Goal: Learn about a topic

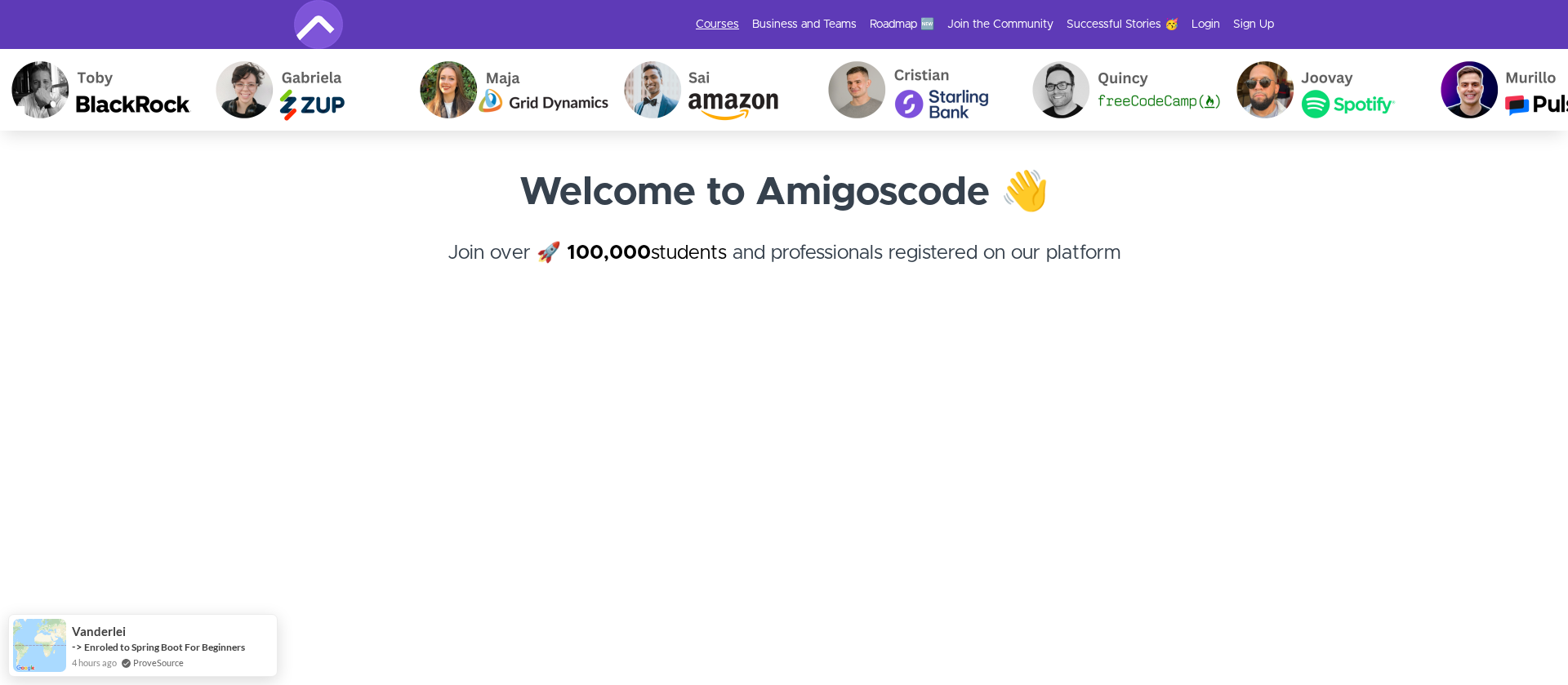
click at [730, 26] on link "Courses" at bounding box center [717, 24] width 43 height 16
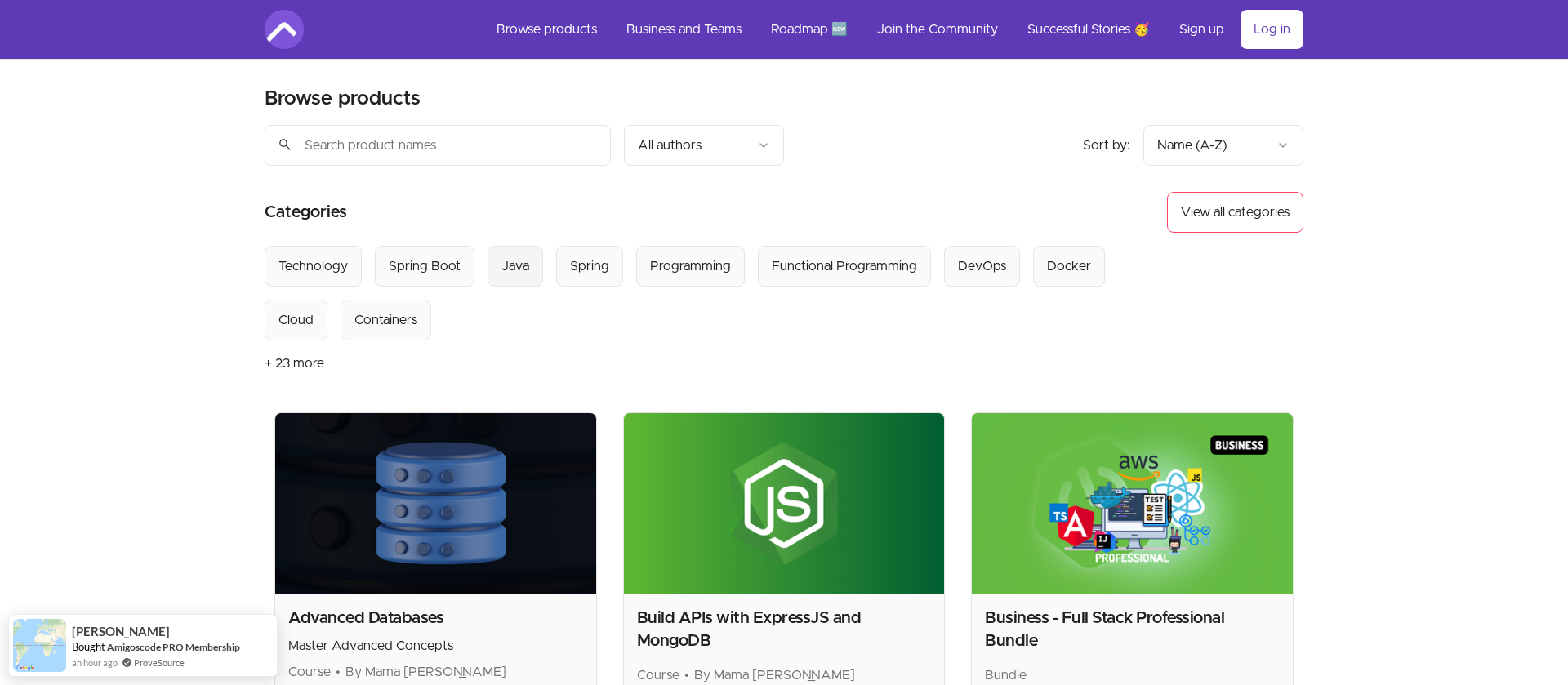
click at [536, 266] on button "Java" at bounding box center [515, 266] width 55 height 41
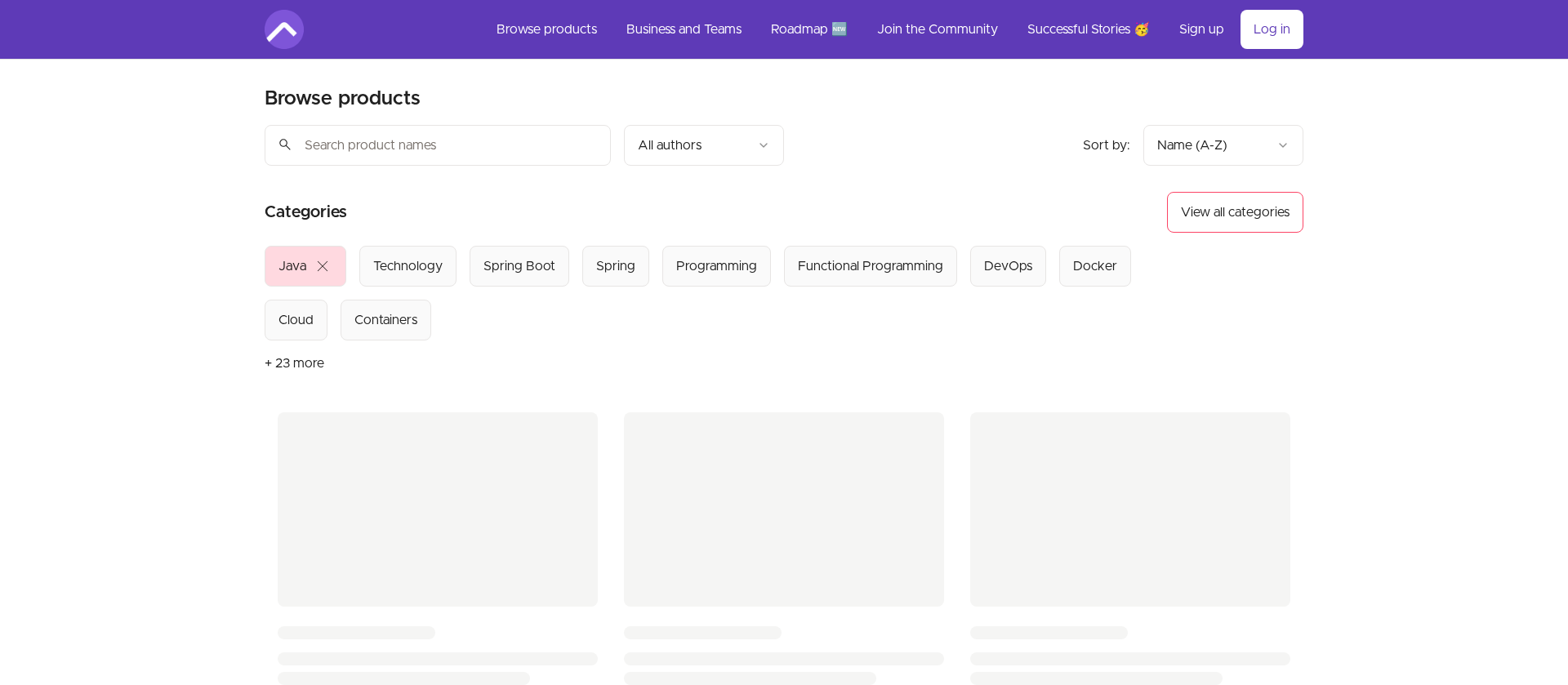
click at [109, 323] on div "Skip to main content Main menu Includes navigation links and user settings Brow…" at bounding box center [784, 678] width 1568 height 1357
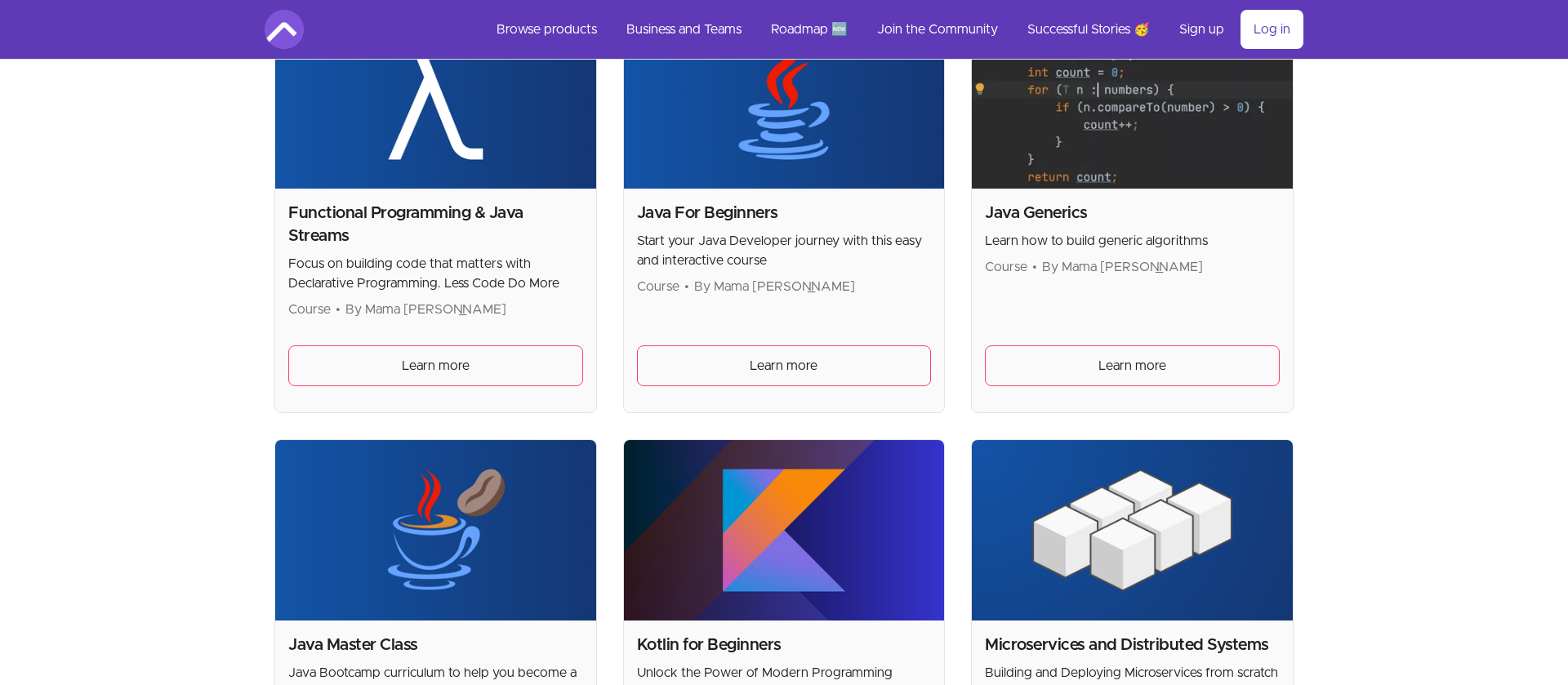
scroll to position [406, 0]
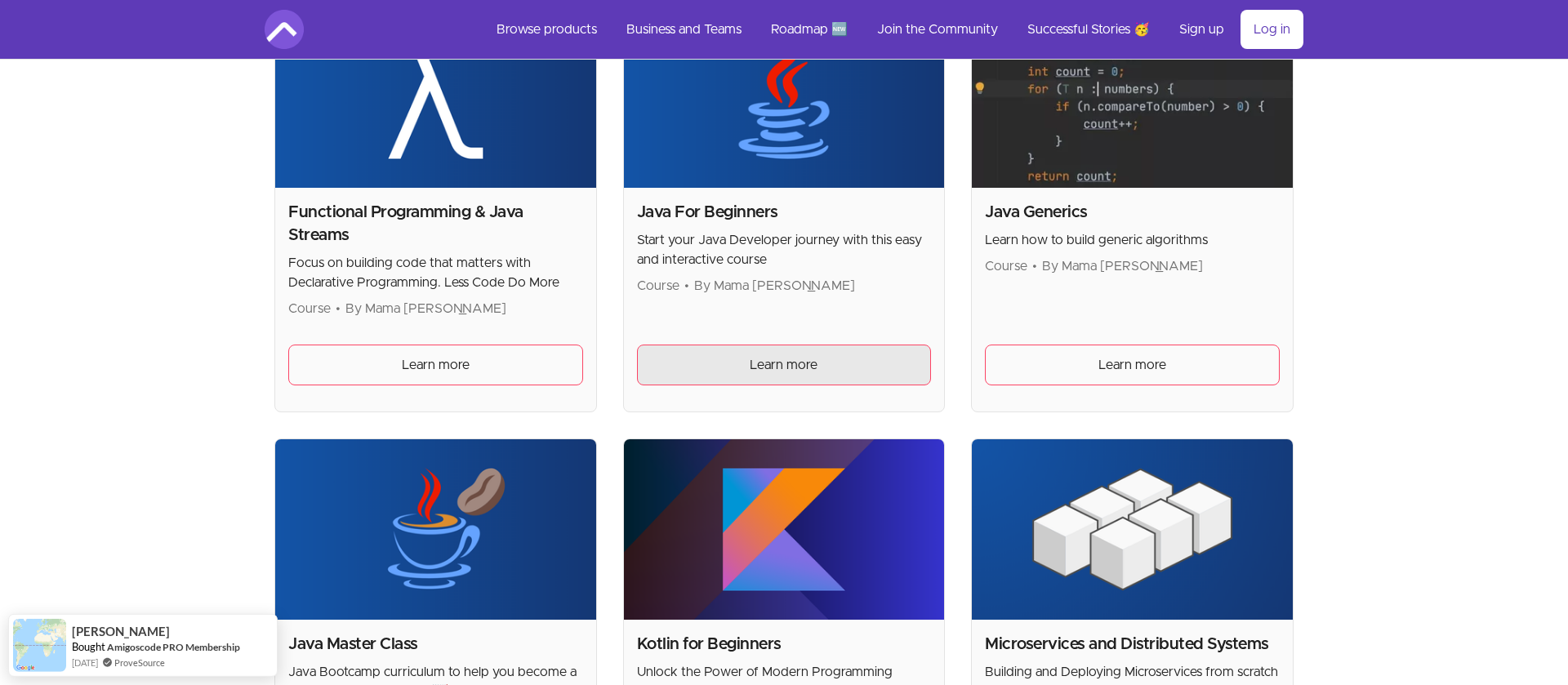
click at [766, 351] on link "Learn more" at bounding box center [784, 364] width 295 height 41
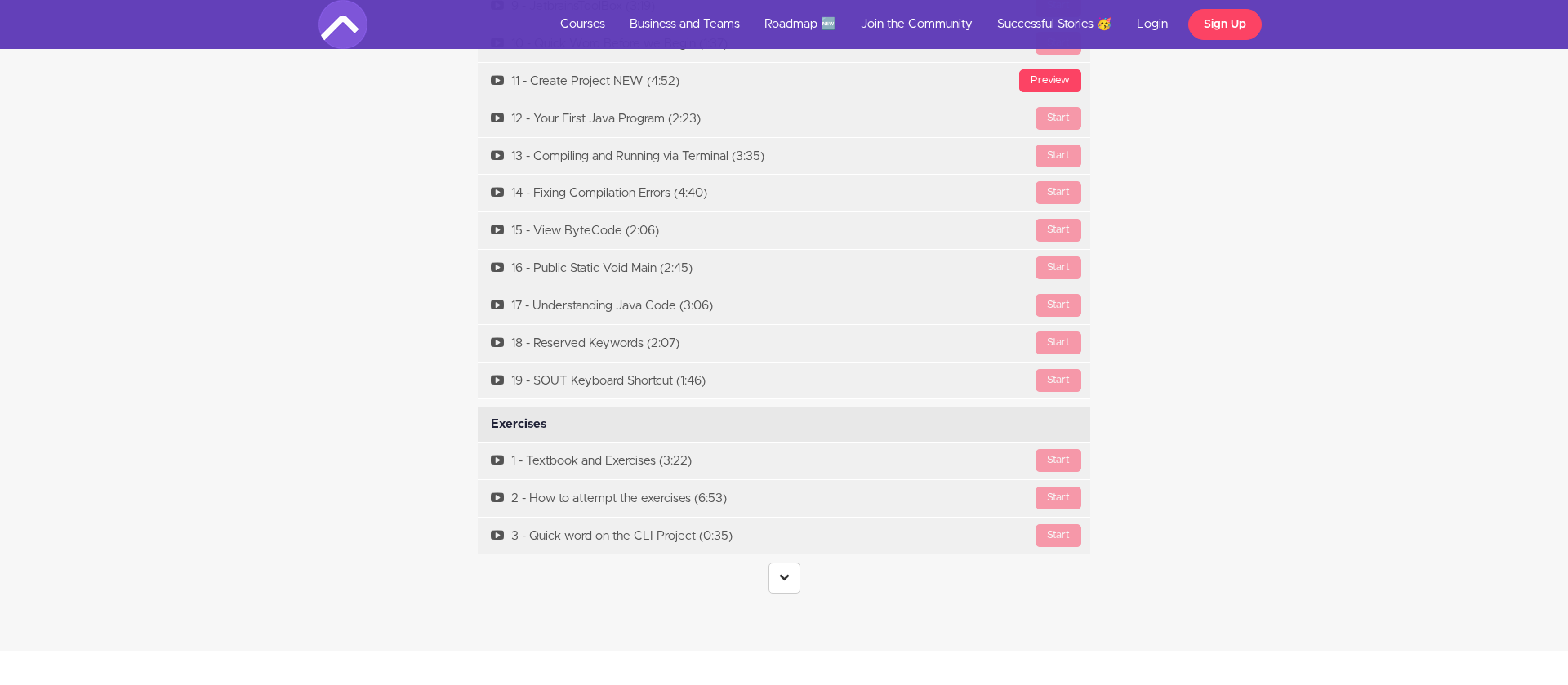
scroll to position [6524, 0]
click at [785, 573] on icon at bounding box center [784, 579] width 10 height 10
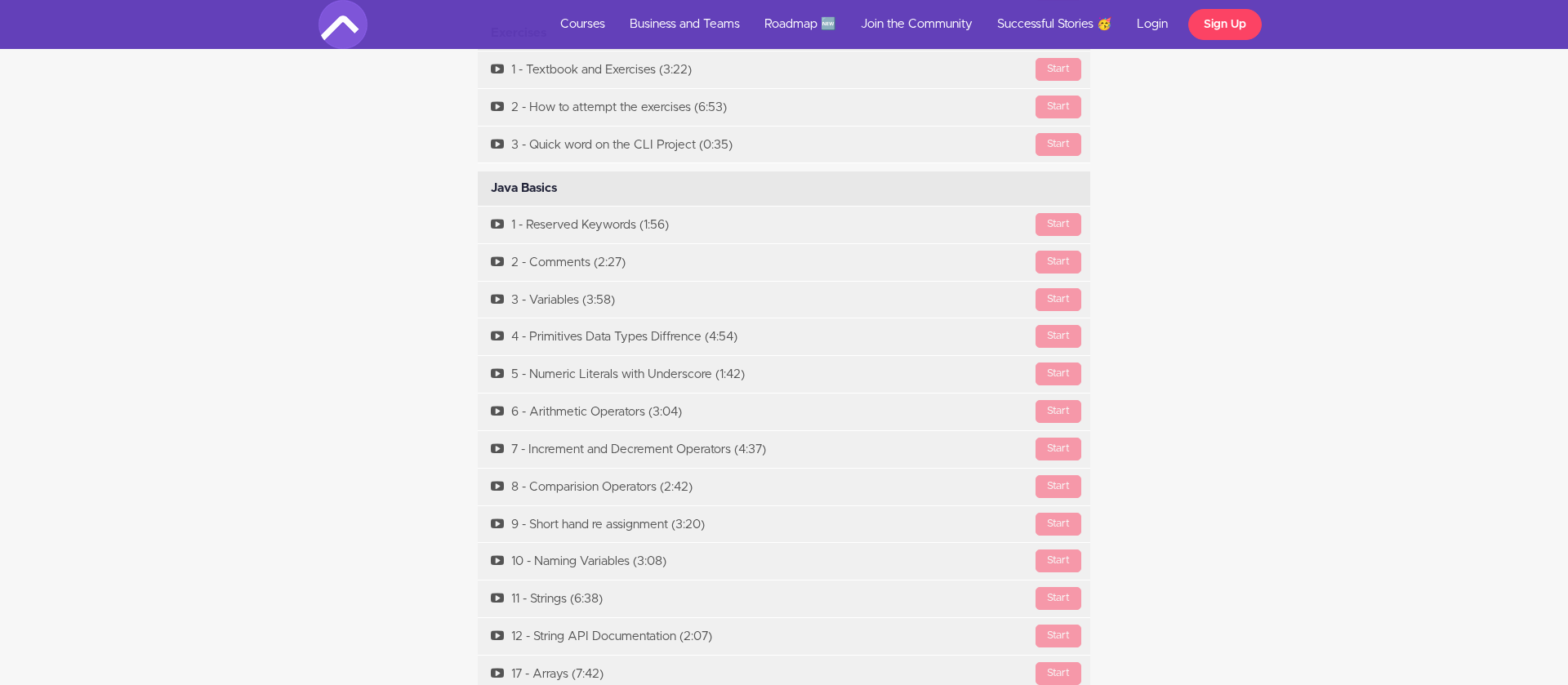
scroll to position [6882, 0]
